Goal: Register for event/course

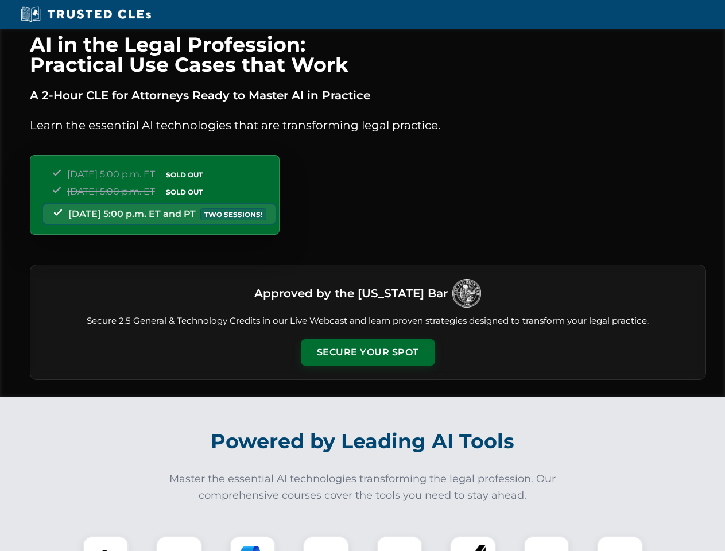
click at [368, 353] on button "Secure Your Spot" at bounding box center [368, 352] width 134 height 26
click at [106, 544] on img at bounding box center [105, 559] width 33 height 33
